Goal: Navigation & Orientation: Understand site structure

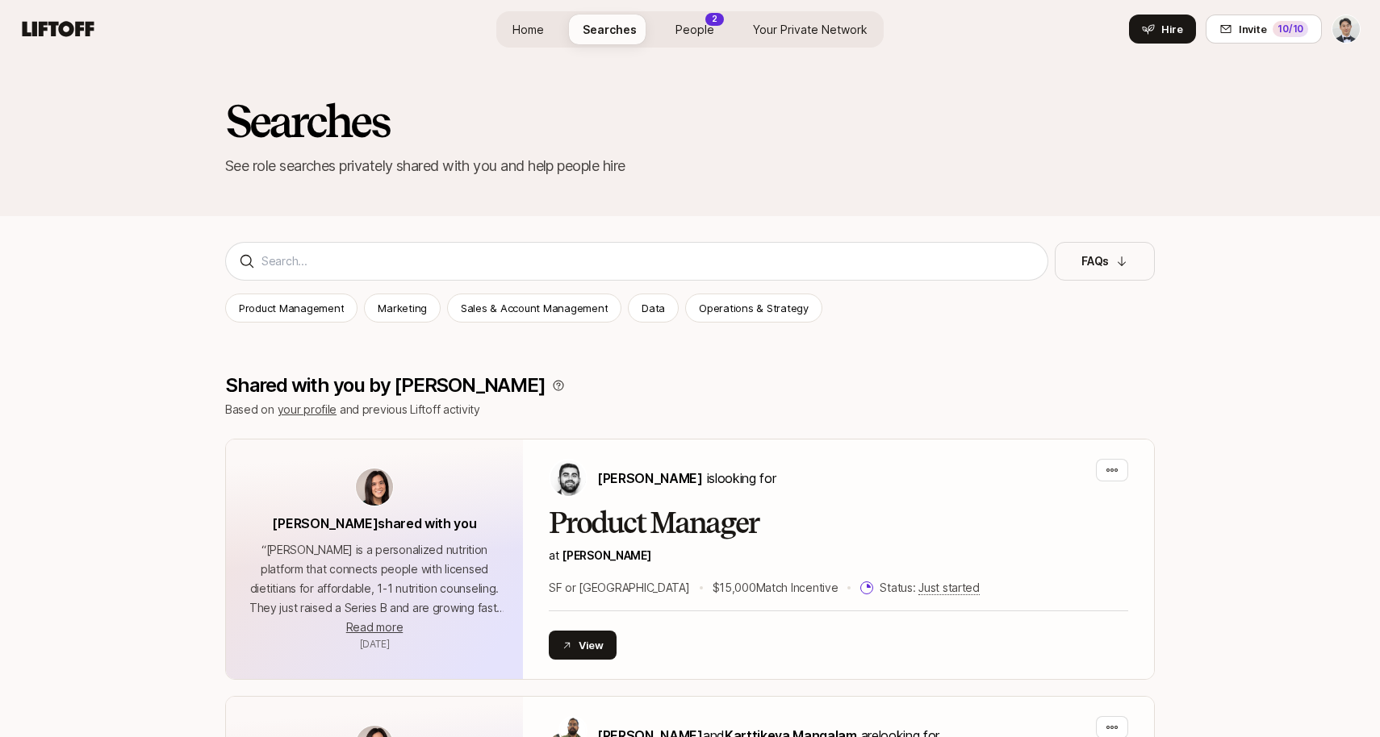
click at [694, 27] on span "People" at bounding box center [694, 29] width 39 height 17
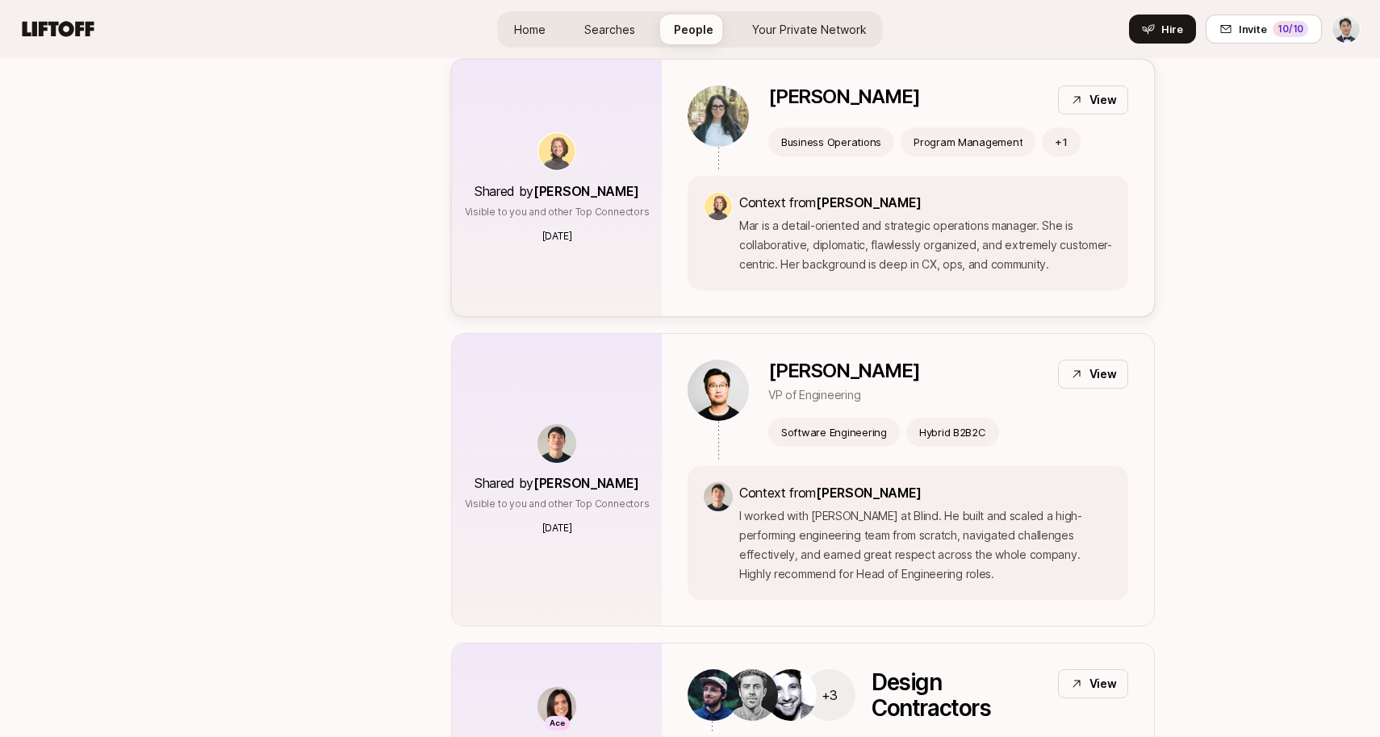
scroll to position [3173, 0]
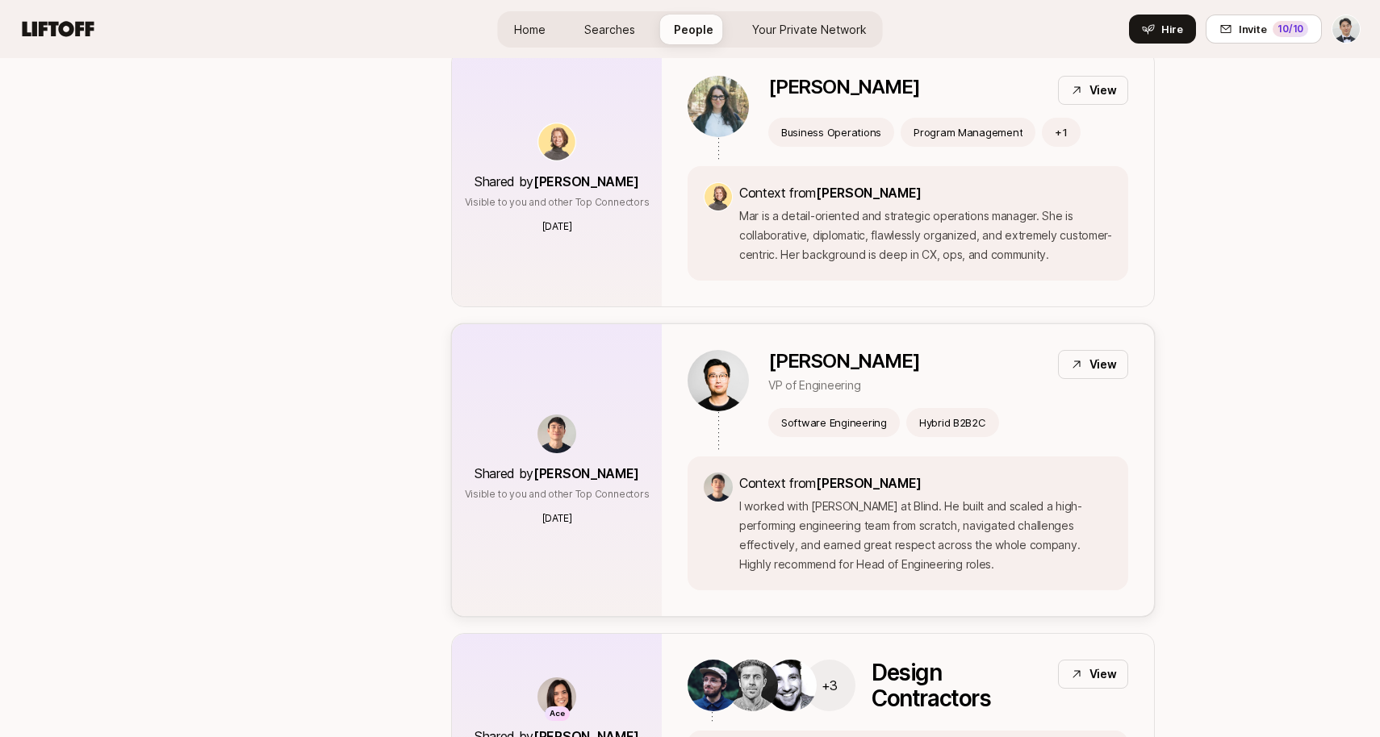
click at [1082, 350] on div "View" at bounding box center [1093, 364] width 70 height 29
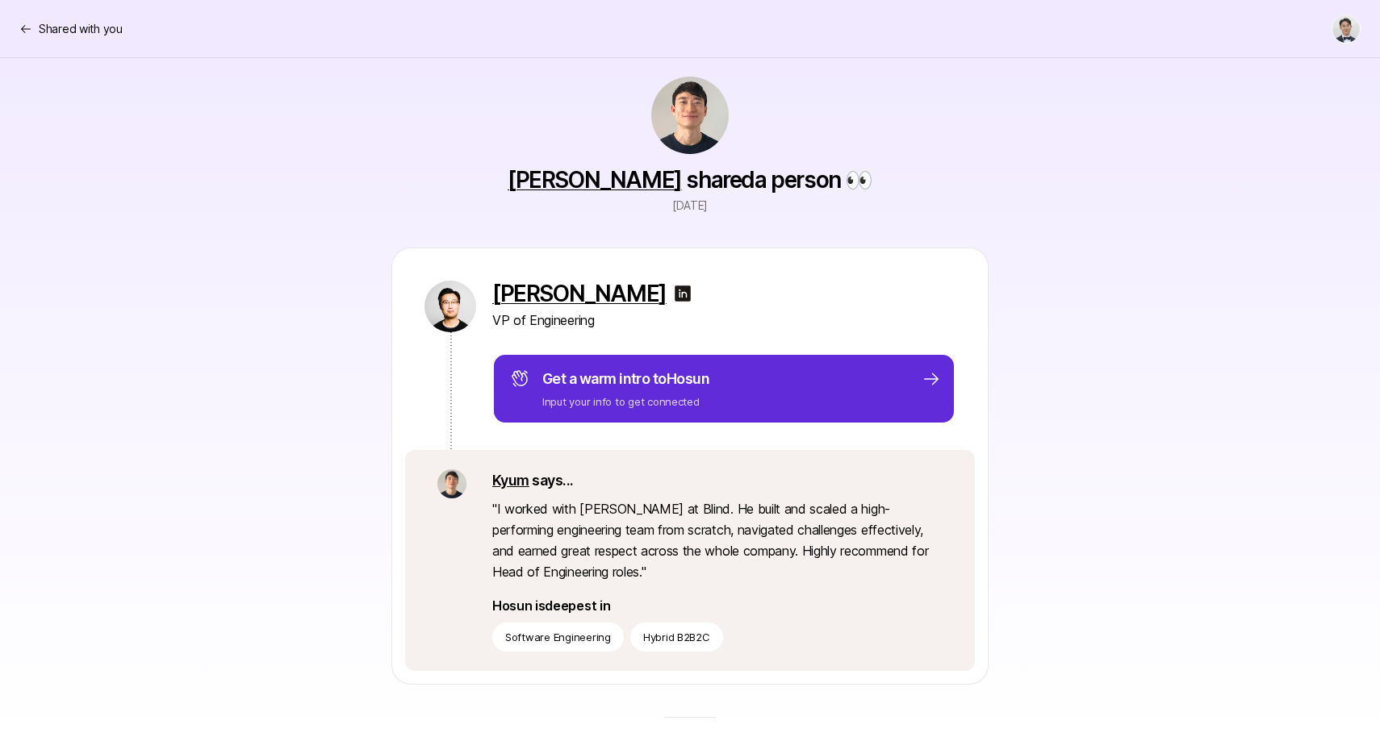
scroll to position [21, 0]
click at [73, 31] on p "Shared with you" at bounding box center [81, 28] width 84 height 19
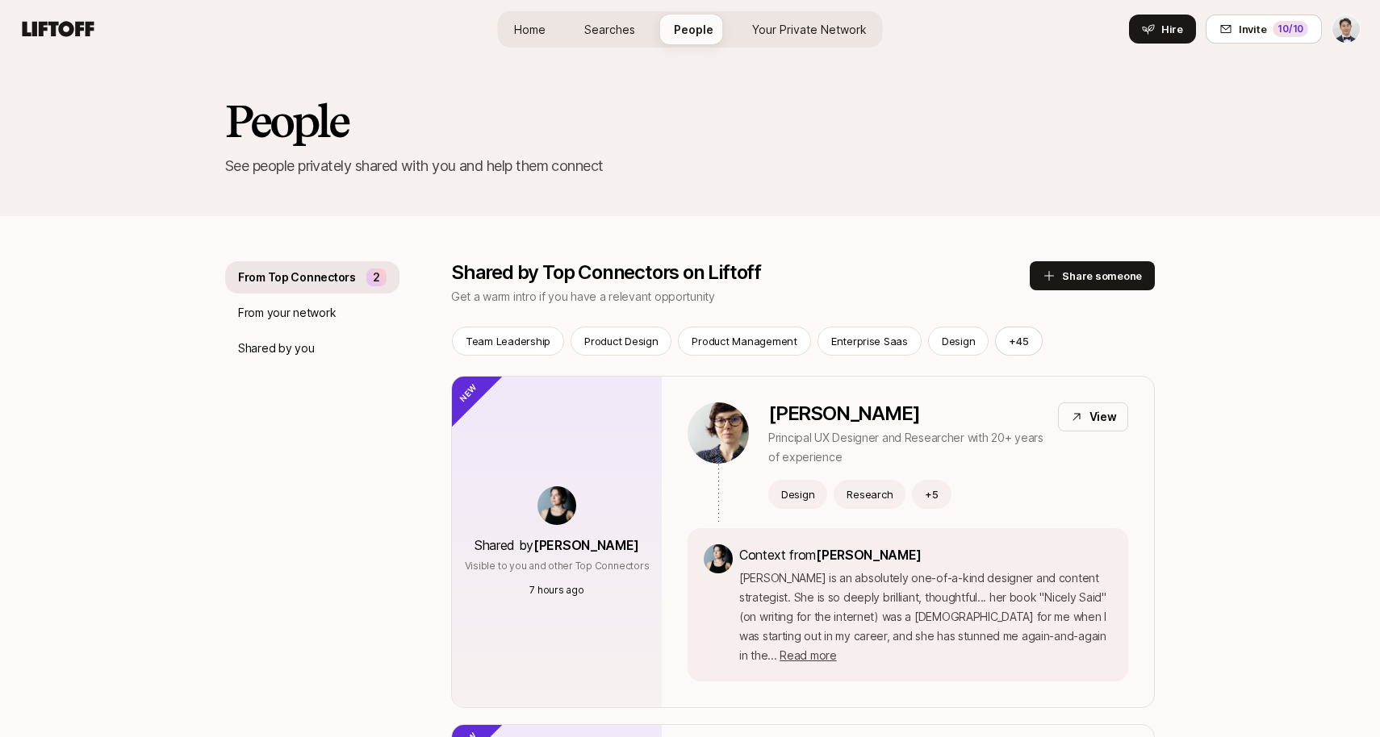
click at [599, 36] on span "Searches" at bounding box center [609, 29] width 51 height 17
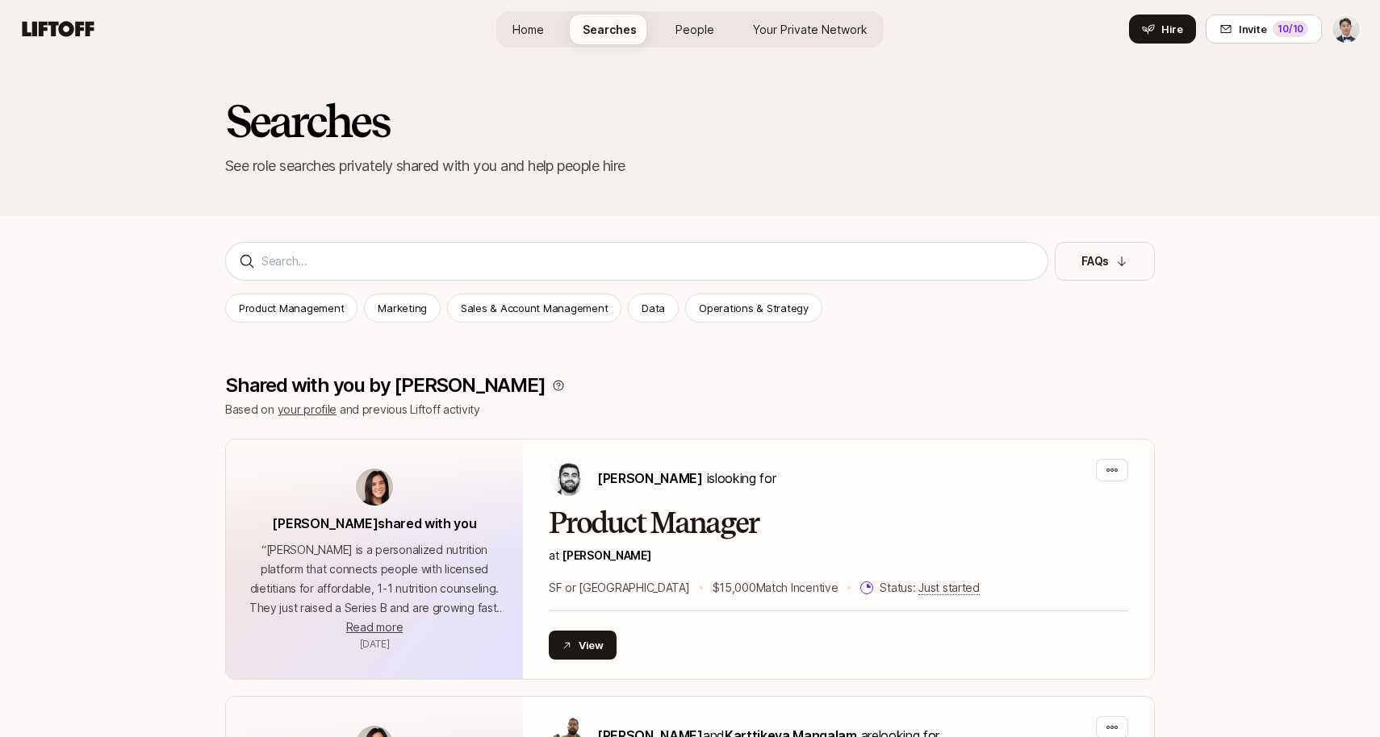
click at [550, 38] on link "Home" at bounding box center [527, 30] width 57 height 30
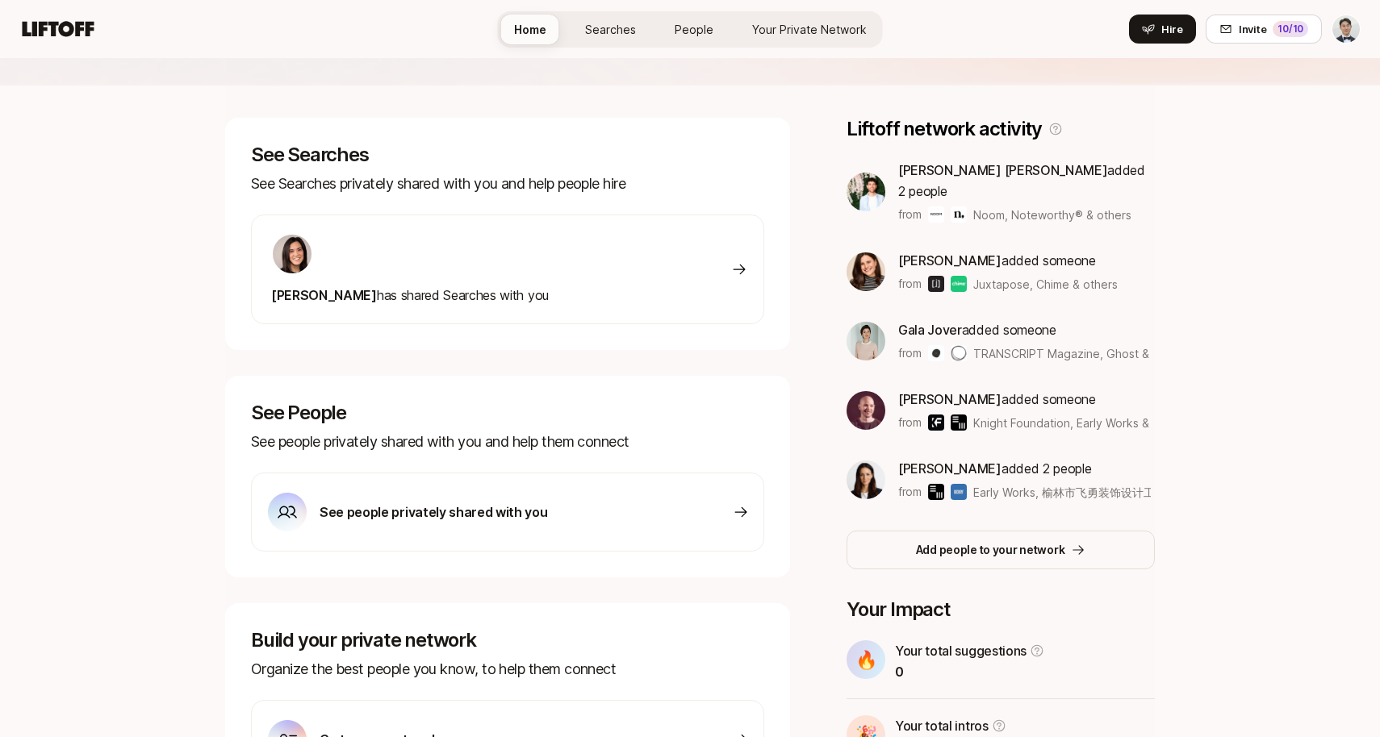
scroll to position [203, 0]
click at [630, 34] on span "Searches" at bounding box center [610, 29] width 51 height 17
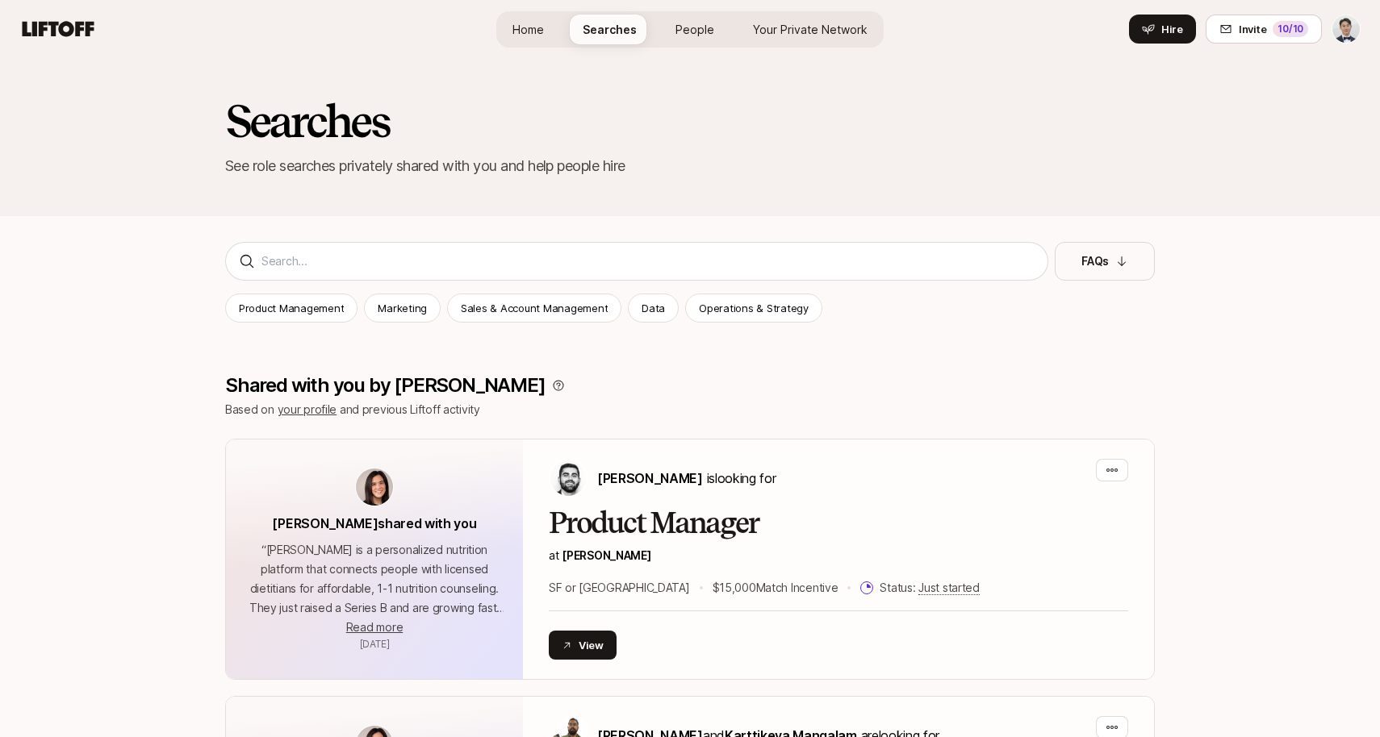
scroll to position [9, 0]
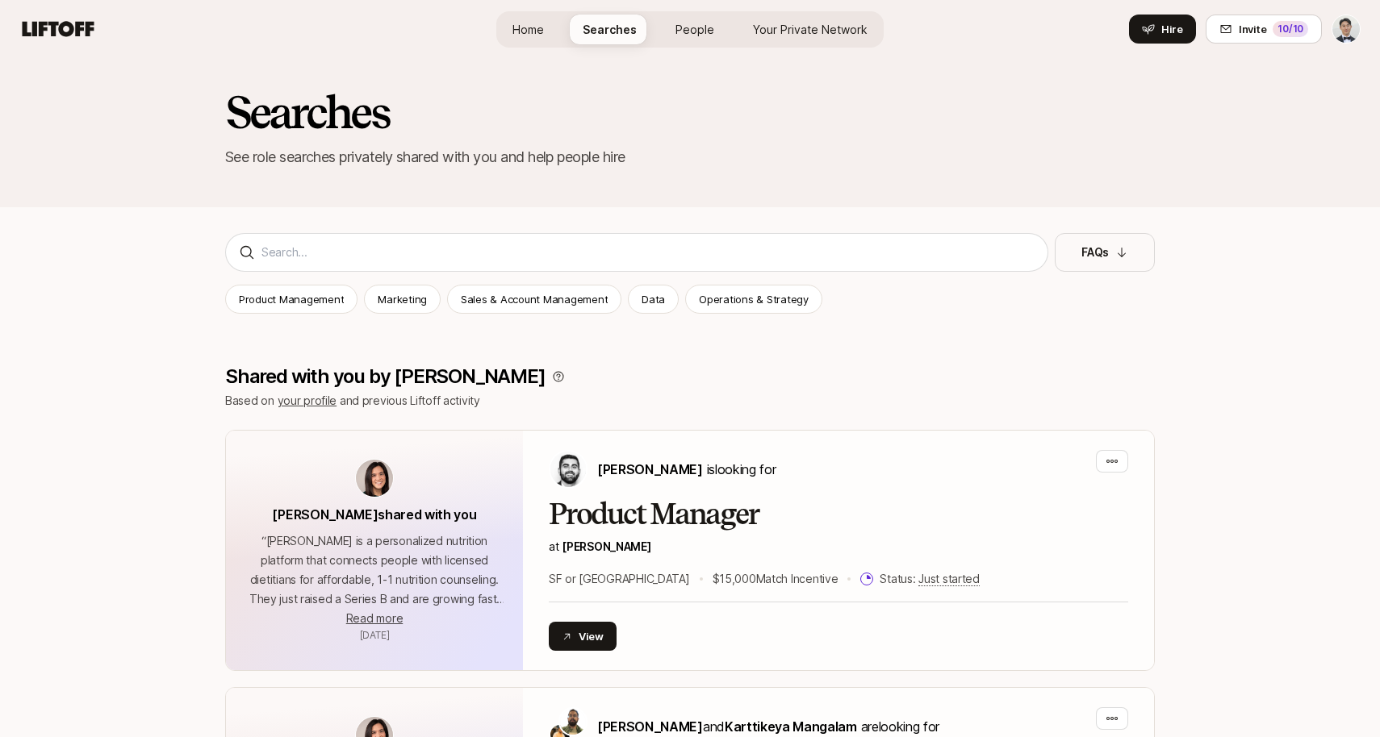
click at [353, 306] on div "Product Management Marketing Sales & Account Management Data Operations & Strat…" at bounding box center [689, 299] width 929 height 29
click at [331, 306] on p "Product Management" at bounding box center [291, 299] width 105 height 16
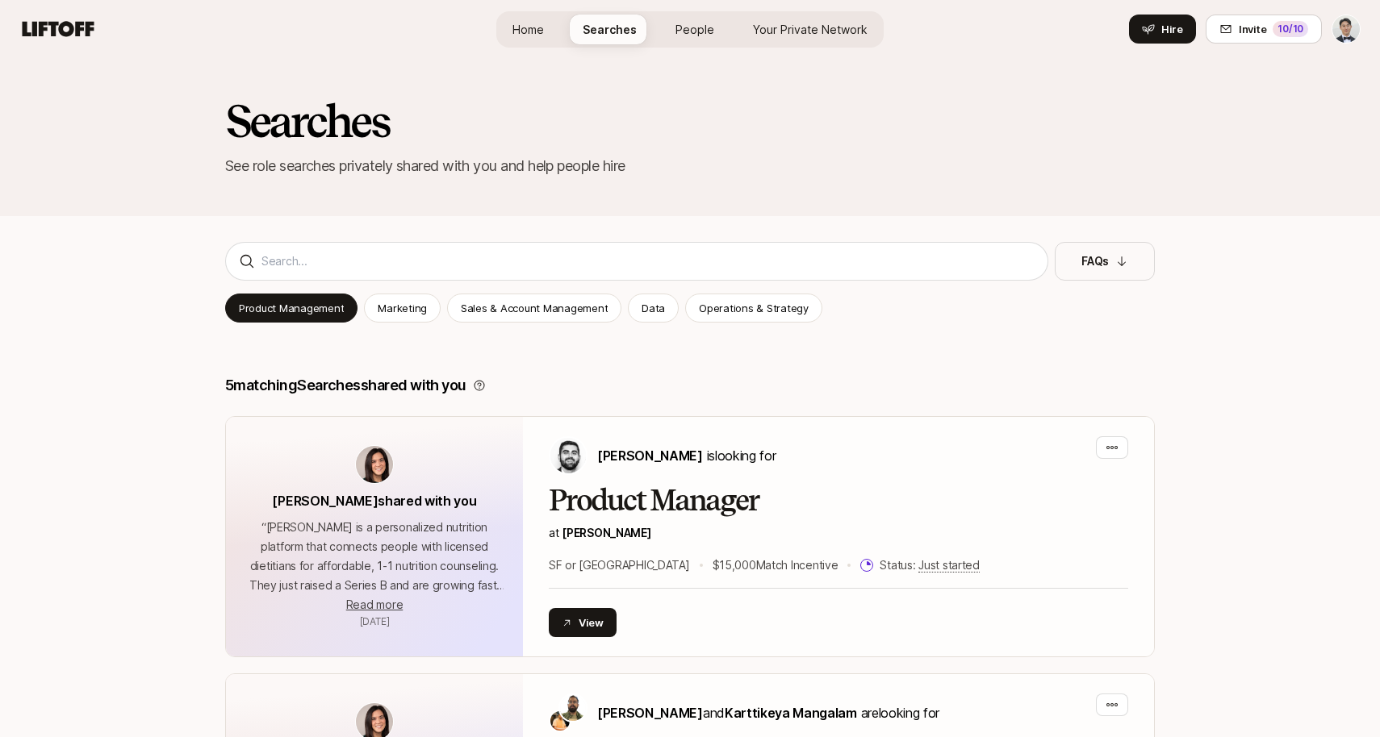
click at [534, 31] on span "Home" at bounding box center [527, 29] width 31 height 17
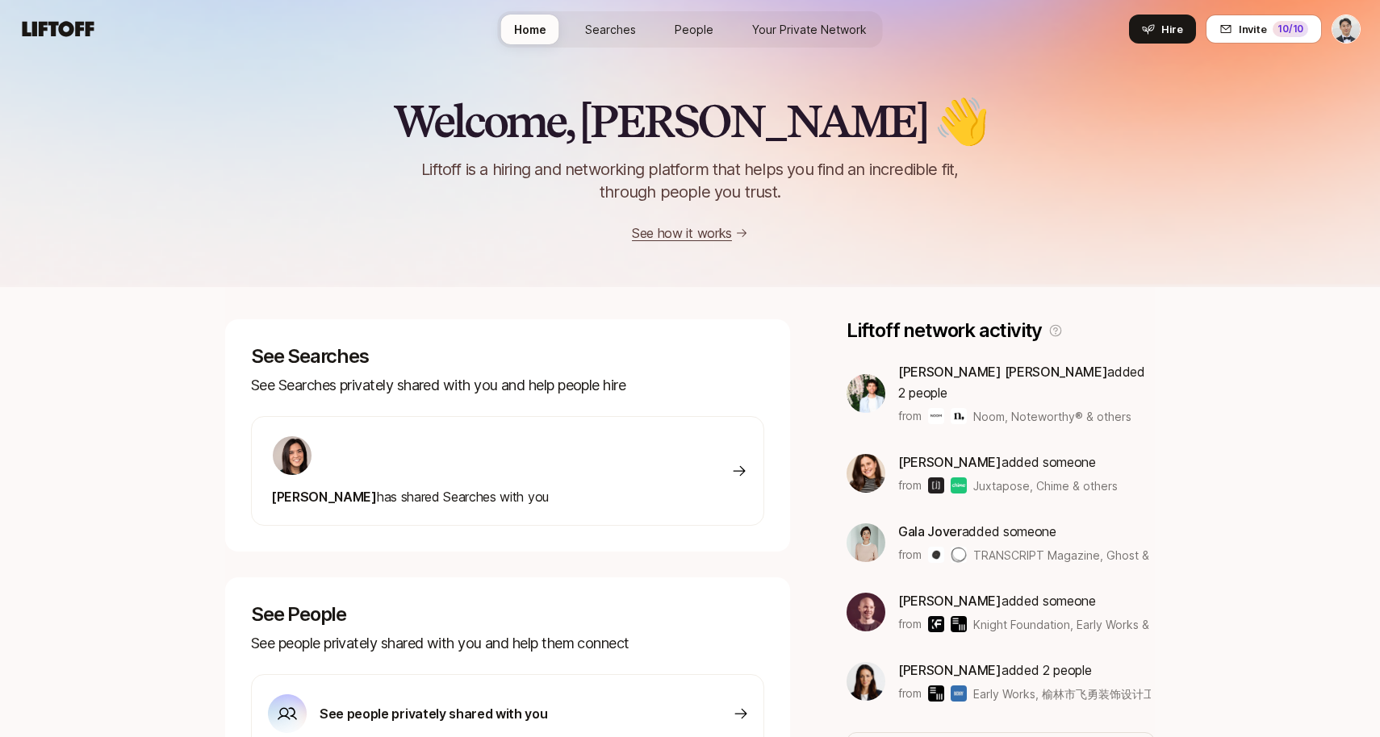
click at [732, 133] on h2 "Welcome, Alexander 👋" at bounding box center [690, 121] width 595 height 48
click at [698, 234] on link "See how it works" at bounding box center [682, 233] width 100 height 16
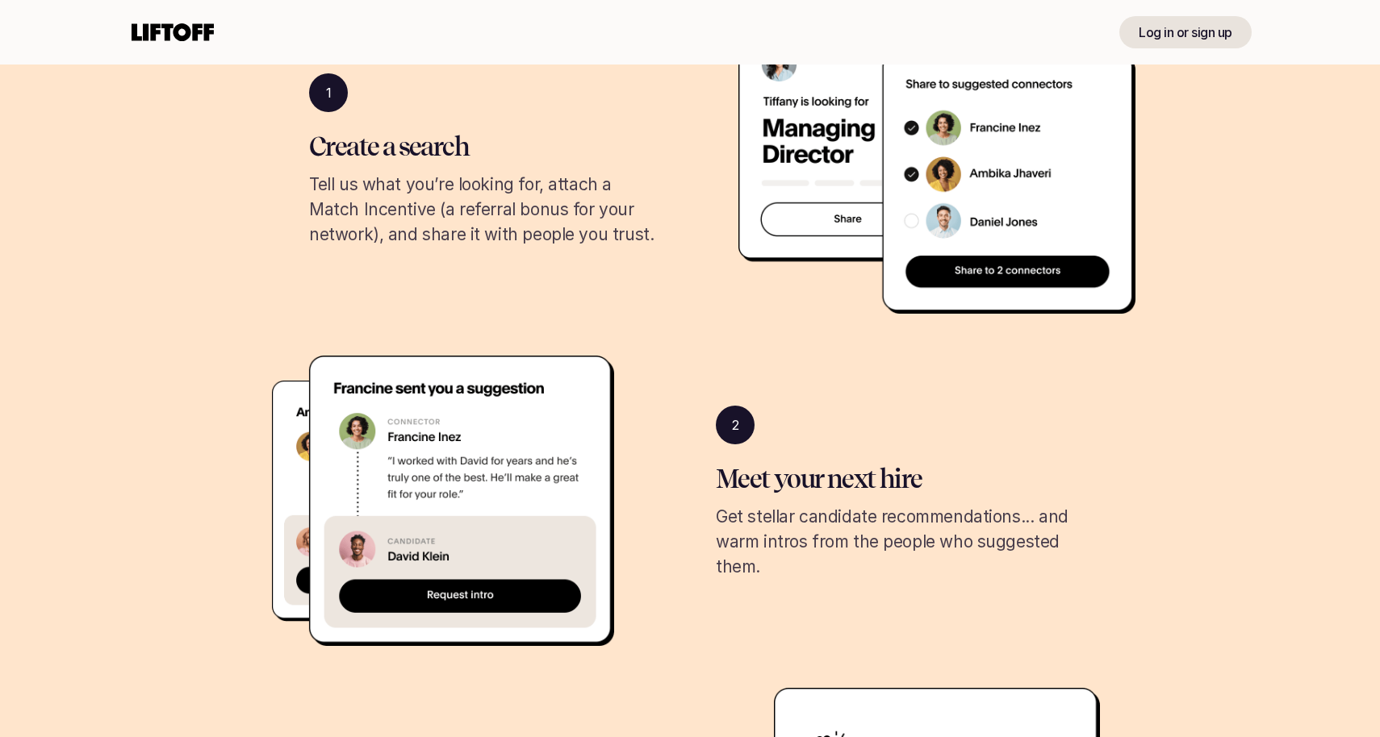
scroll to position [607, 0]
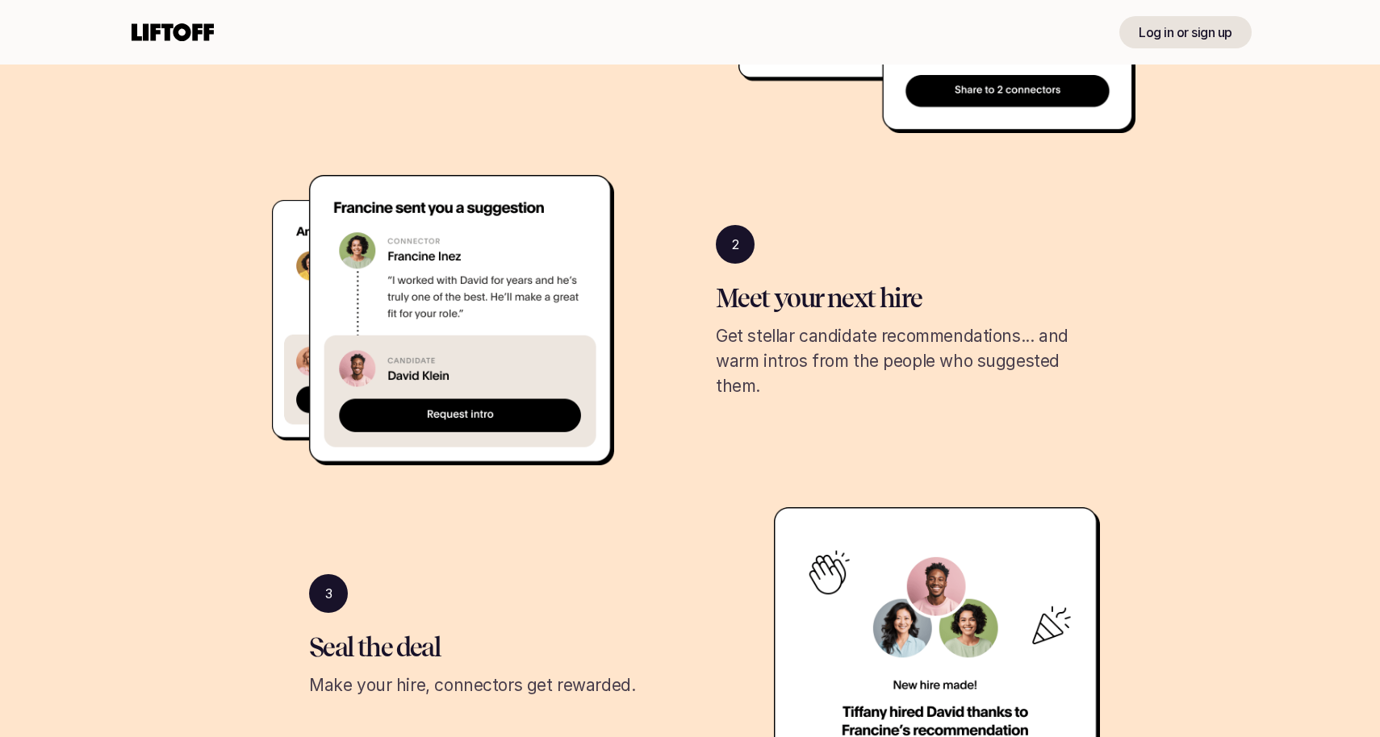
click at [180, 29] on icon at bounding box center [172, 32] width 89 height 26
